Goal: Transaction & Acquisition: Purchase product/service

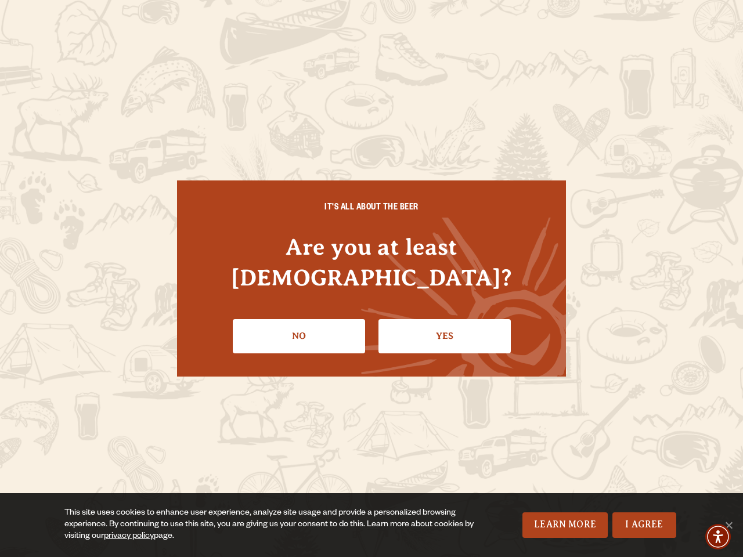
click at [372, 279] on div "IT'S ALL ABOUT THE BEER Are you at least [DEMOGRAPHIC_DATA]? No Yes" at bounding box center [371, 279] width 389 height 196
click at [718, 537] on img "Accessibility Menu" at bounding box center [719, 537] width 26 height 26
